Goal: Transaction & Acquisition: Purchase product/service

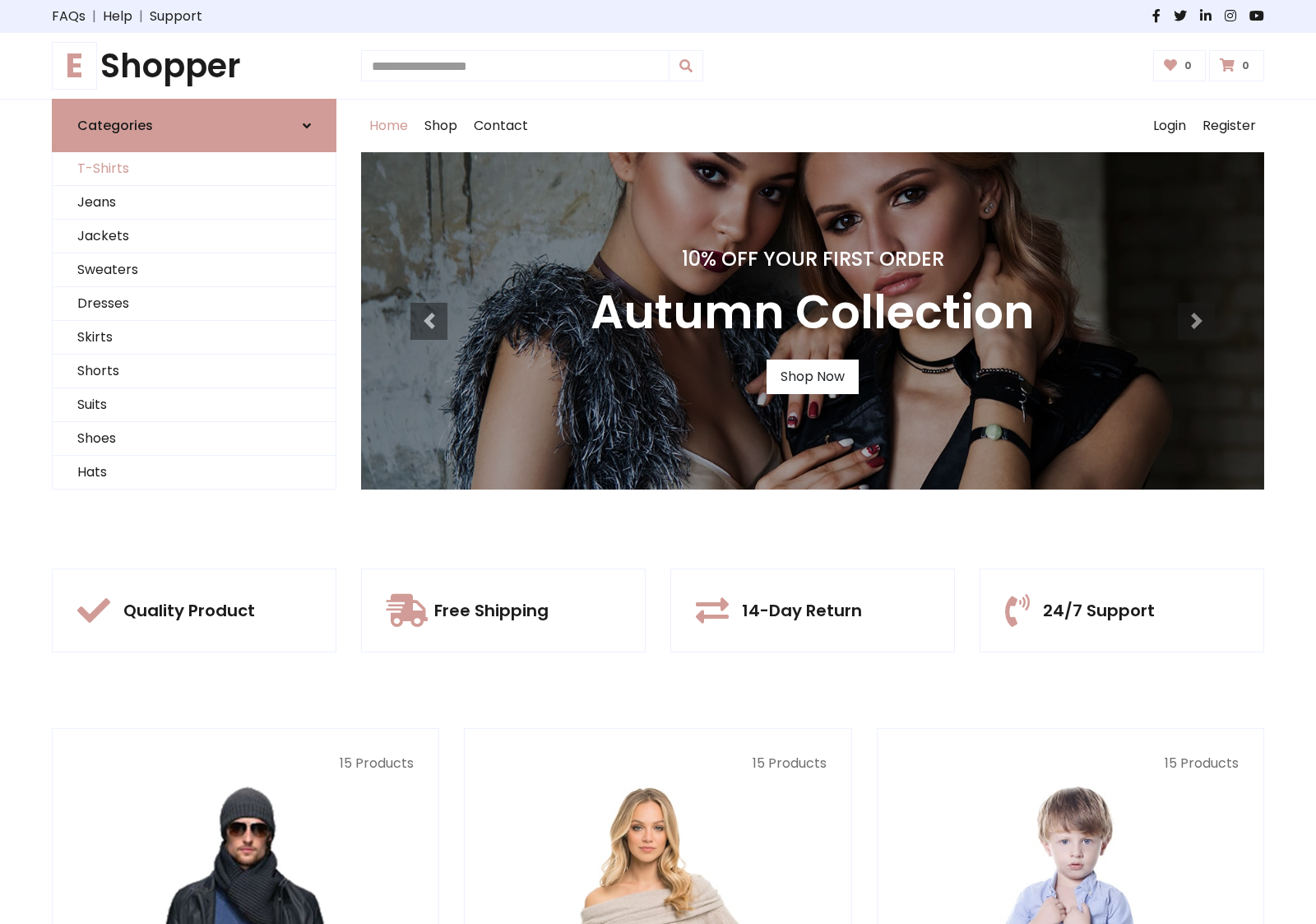
click at [194, 169] on link "T-Shirts" at bounding box center [194, 169] width 283 height 34
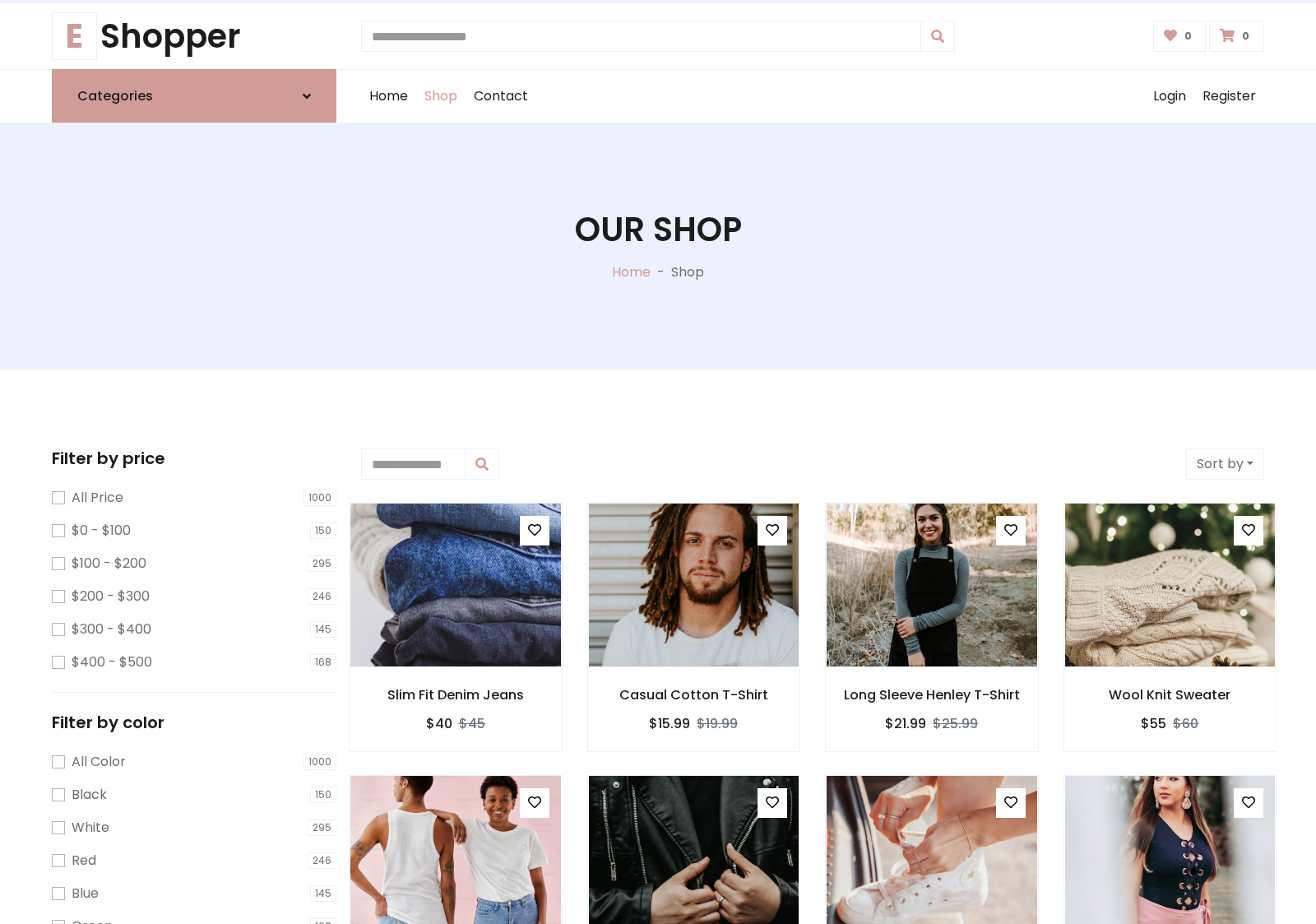
scroll to position [30, 0]
click at [658, 246] on h1 "Our Shop" at bounding box center [658, 229] width 167 height 40
click at [813, 96] on div "Home Shop Contact Log out Login Register" at bounding box center [813, 96] width 903 height 52
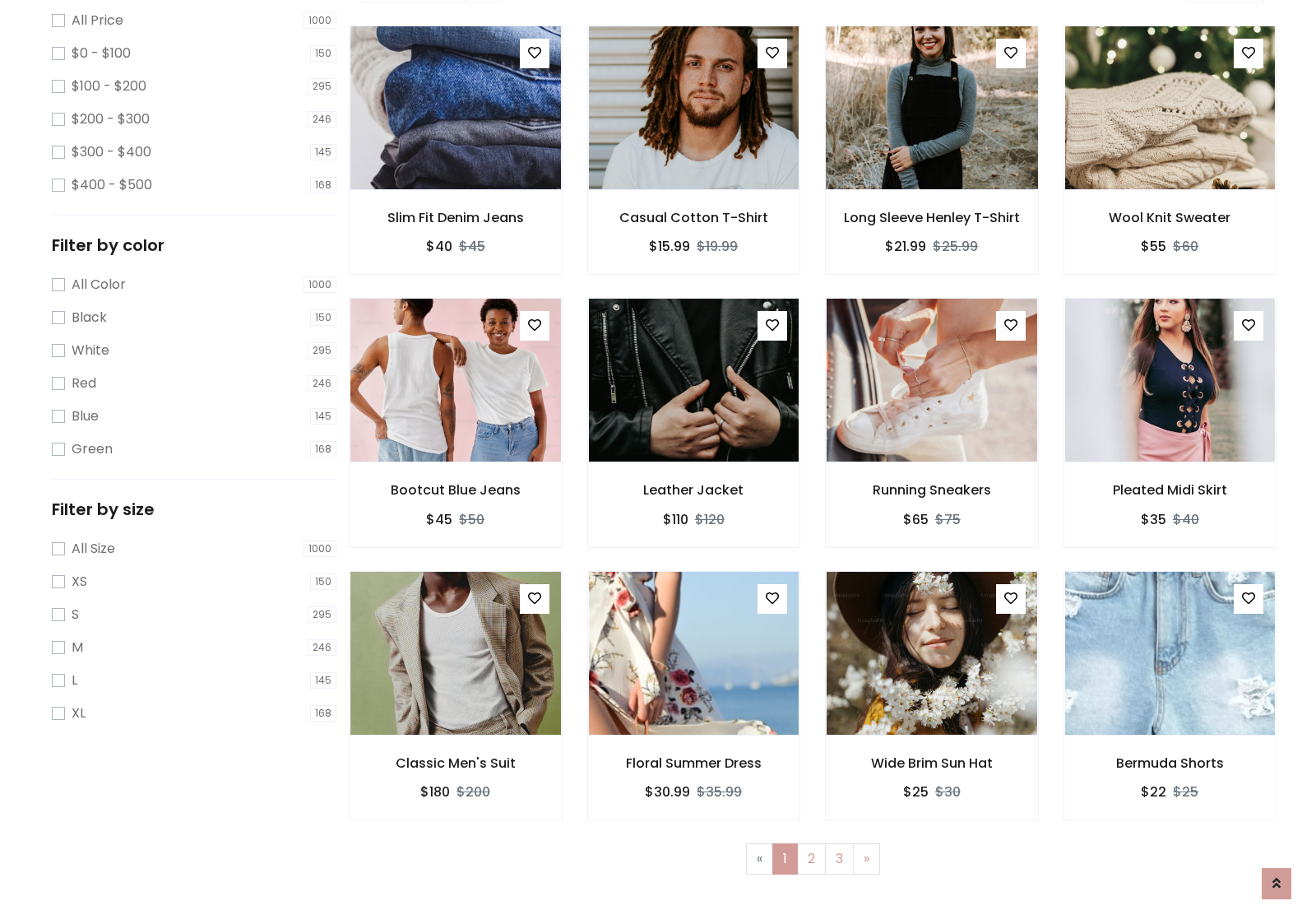
scroll to position [450, 0]
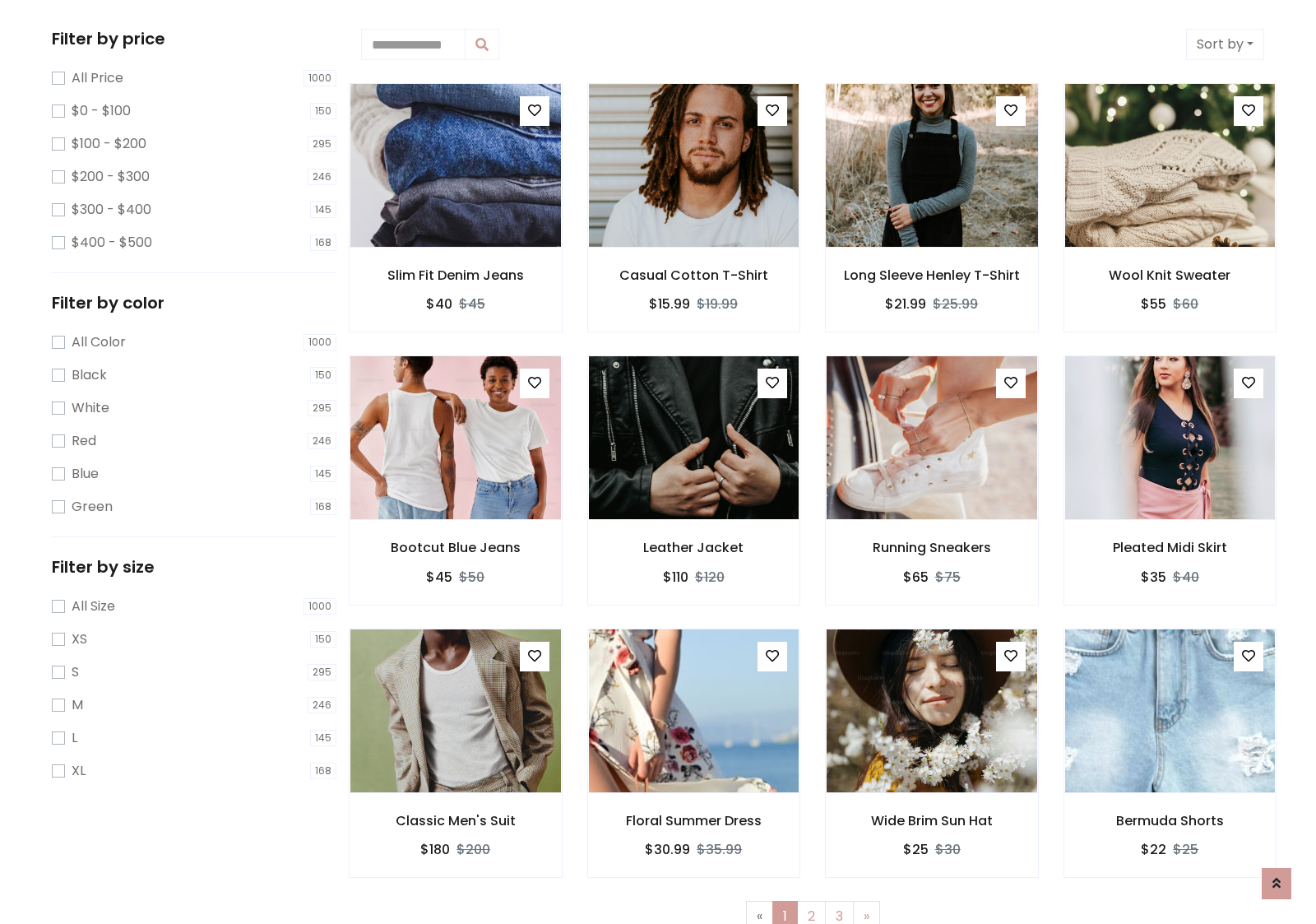
click at [931, 166] on img at bounding box center [931, 165] width 253 height 395
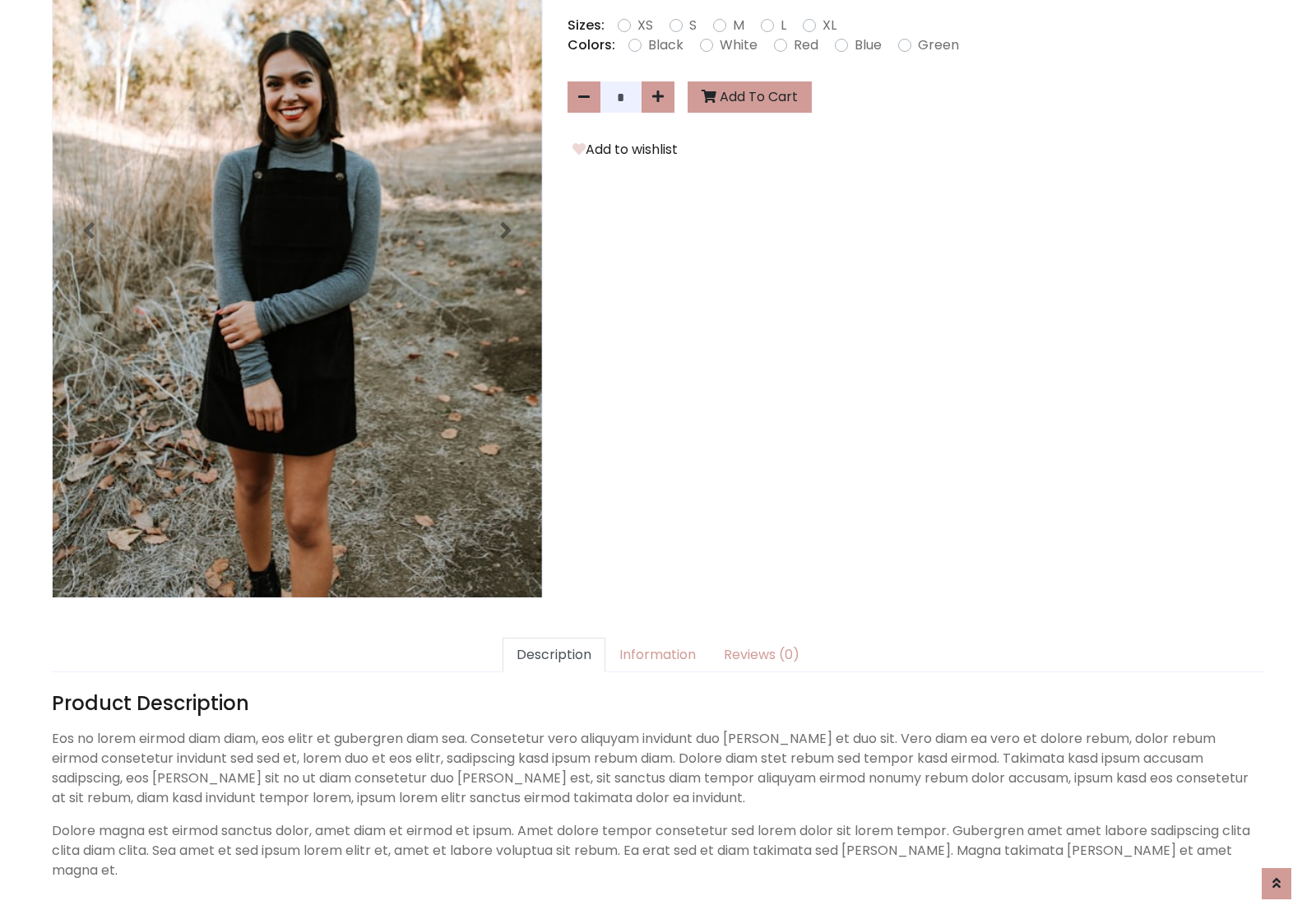
scroll to position [402, 0]
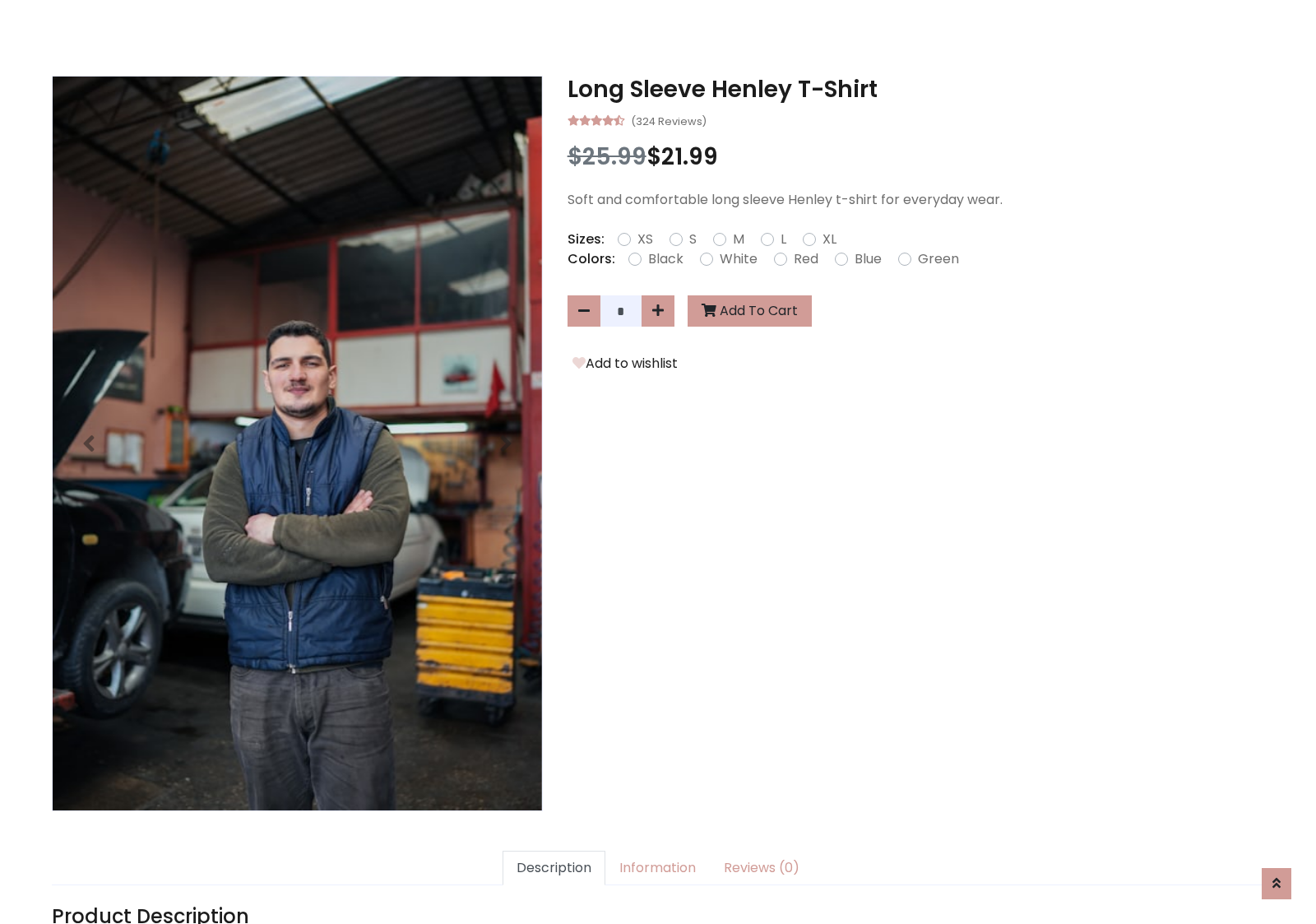
click at [916, 89] on h3 "Long Sleeve Henley T-Shirt" at bounding box center [916, 89] width 697 height 28
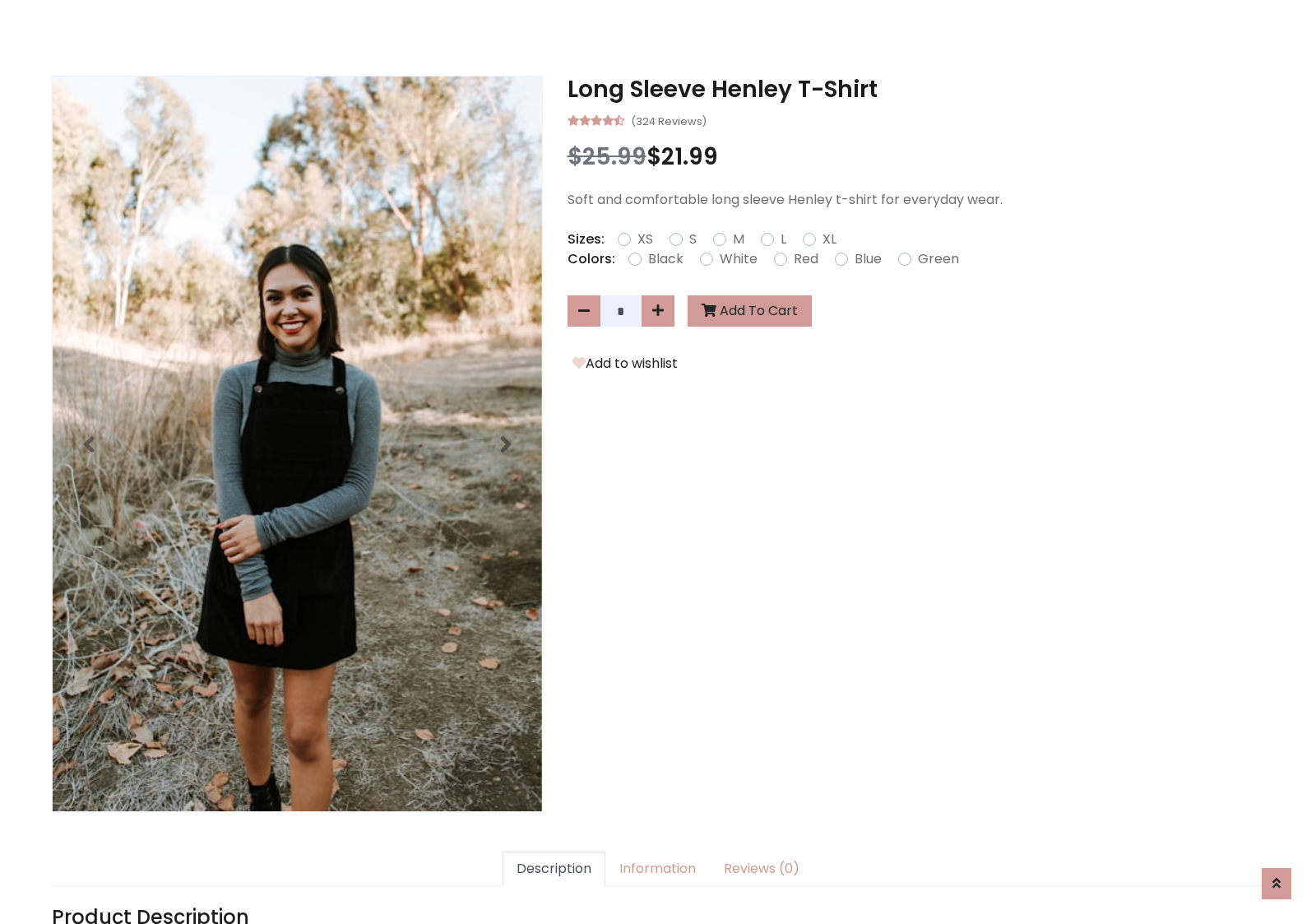
click at [916, 89] on h3 "Long Sleeve Henley T-Shirt" at bounding box center [916, 89] width 697 height 28
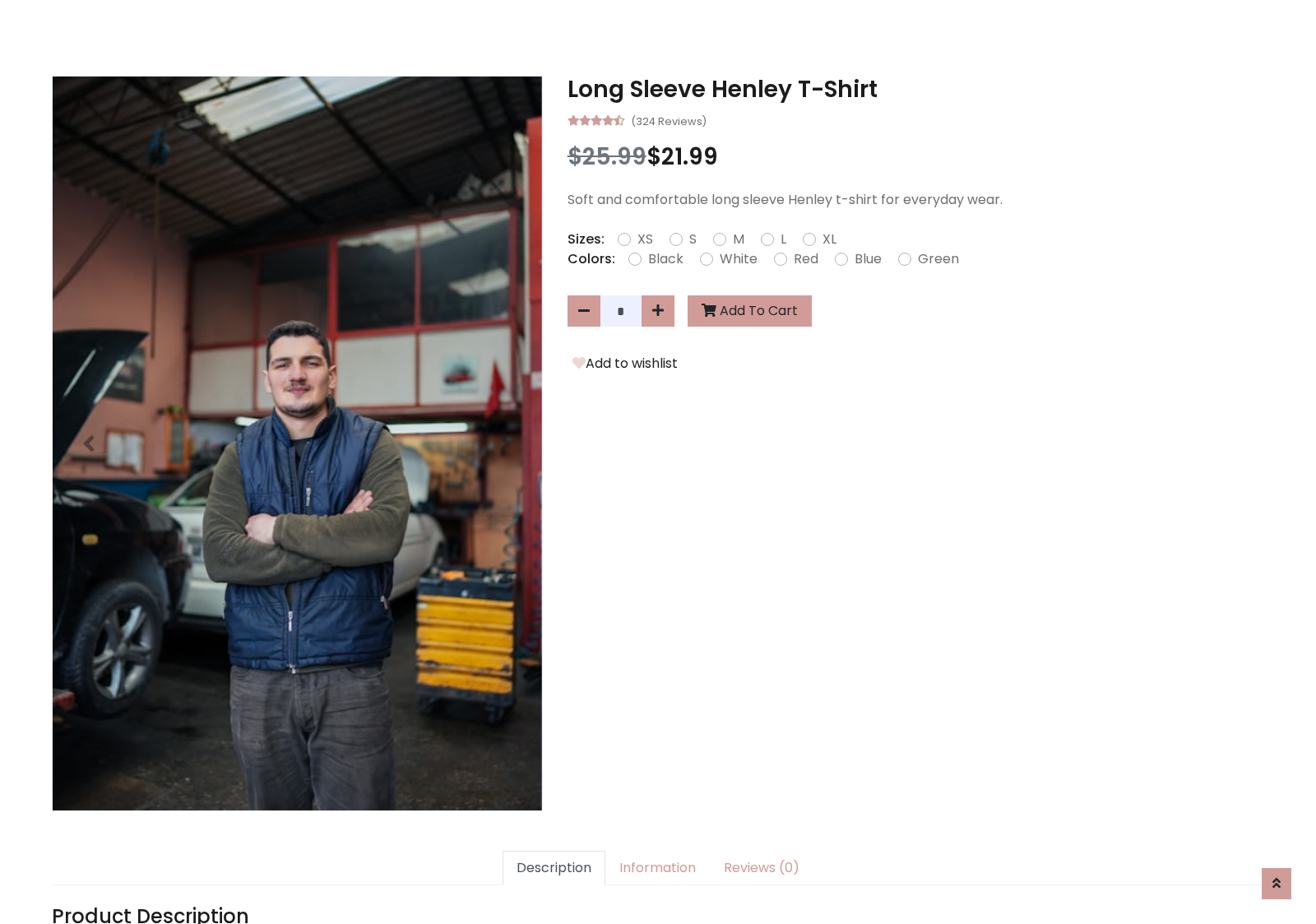
click at [916, 89] on h3 "Long Sleeve Henley T-Shirt" at bounding box center [916, 89] width 697 height 28
